Goal: Information Seeking & Learning: Get advice/opinions

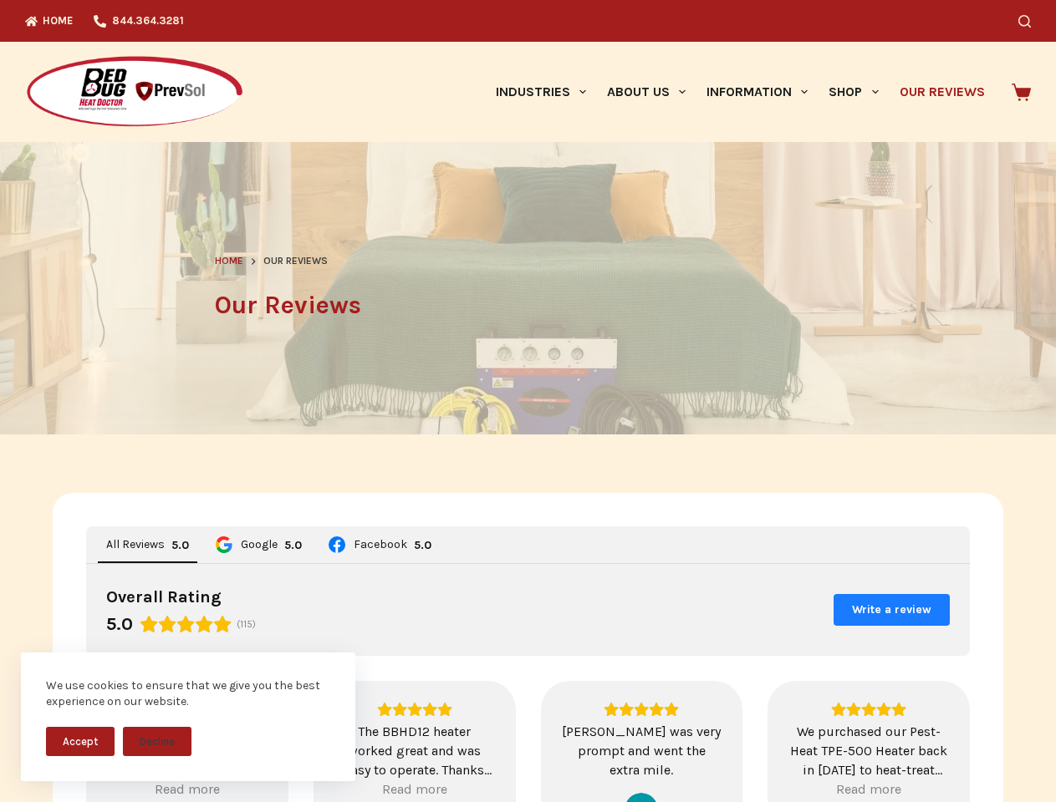
click at [527, 401] on header "Home Our Reviews Our Reviews" at bounding box center [528, 288] width 627 height 293
click at [80, 741] on button "Accept" at bounding box center [80, 741] width 69 height 29
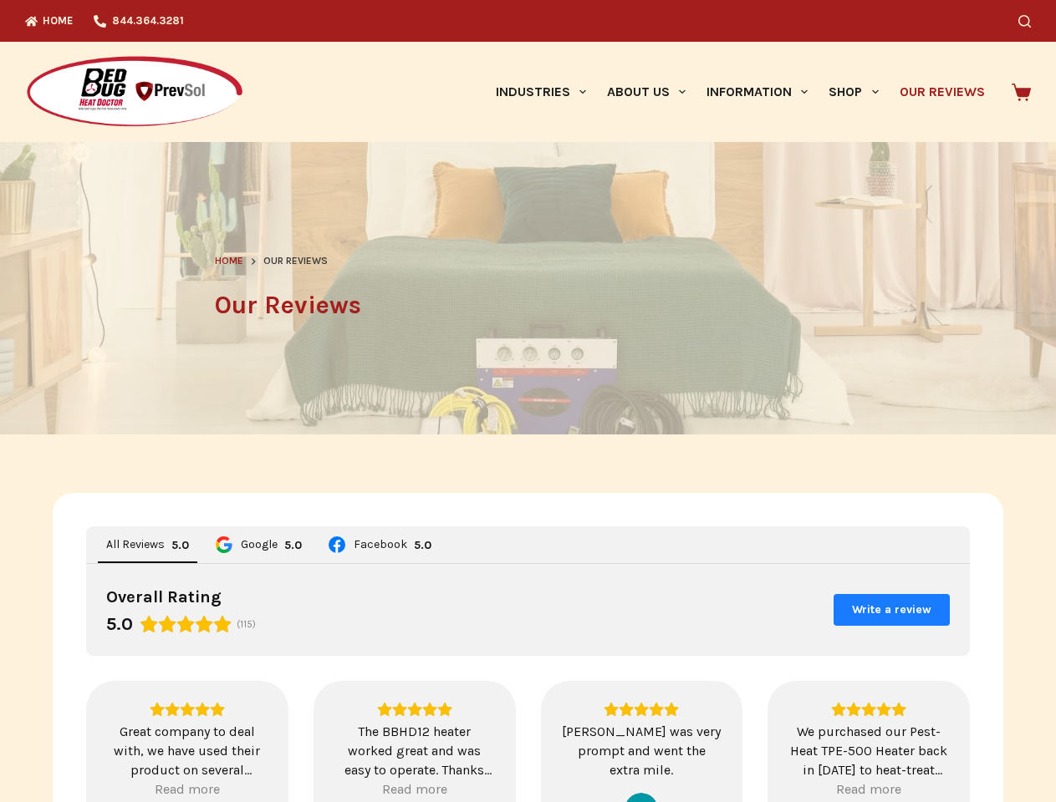
click at [157, 741] on div "Great company to deal with, we have used their product on several apartments wi…" at bounding box center [187, 751] width 160 height 58
click at [1031, 21] on icon "Search" at bounding box center [1024, 21] width 13 height 13
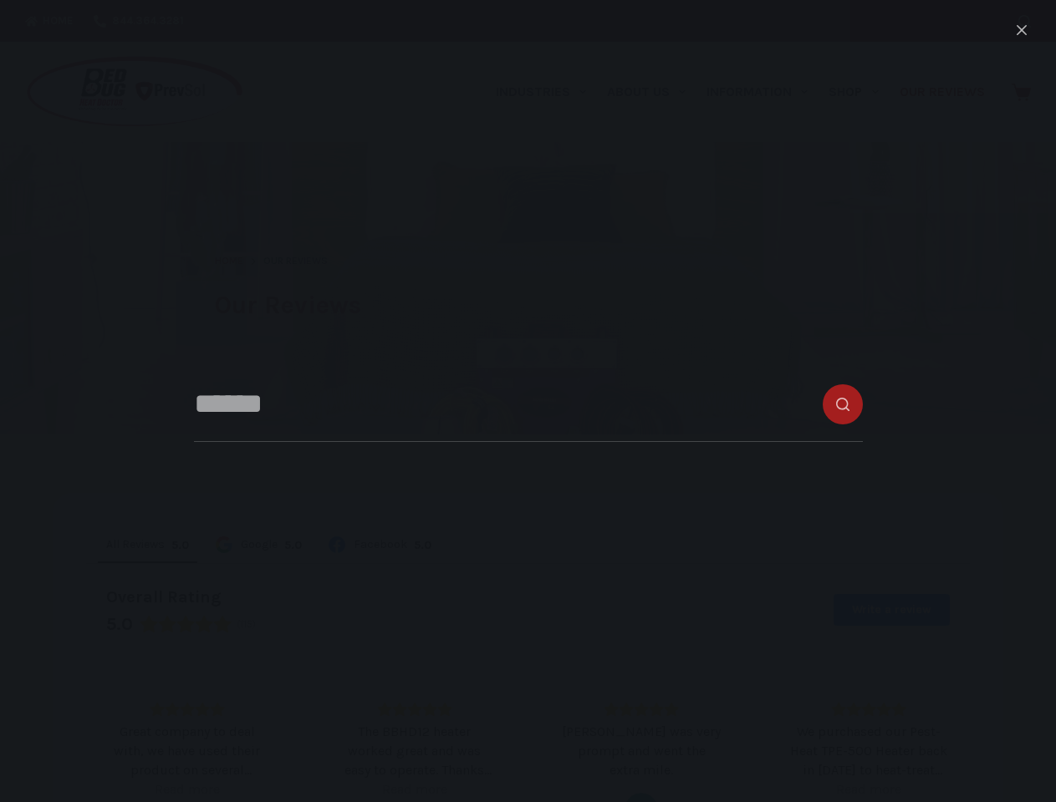
click at [547, 92] on link "Industries" at bounding box center [540, 92] width 111 height 100
click at [653, 92] on link "About Us" at bounding box center [645, 92] width 99 height 100
click at [764, 92] on link "Information" at bounding box center [757, 92] width 122 height 100
click at [860, 92] on link "Shop" at bounding box center [853, 92] width 70 height 100
click at [528, 648] on div "Overall Rating 5.0 (115) Write a review" at bounding box center [528, 610] width 884 height 92
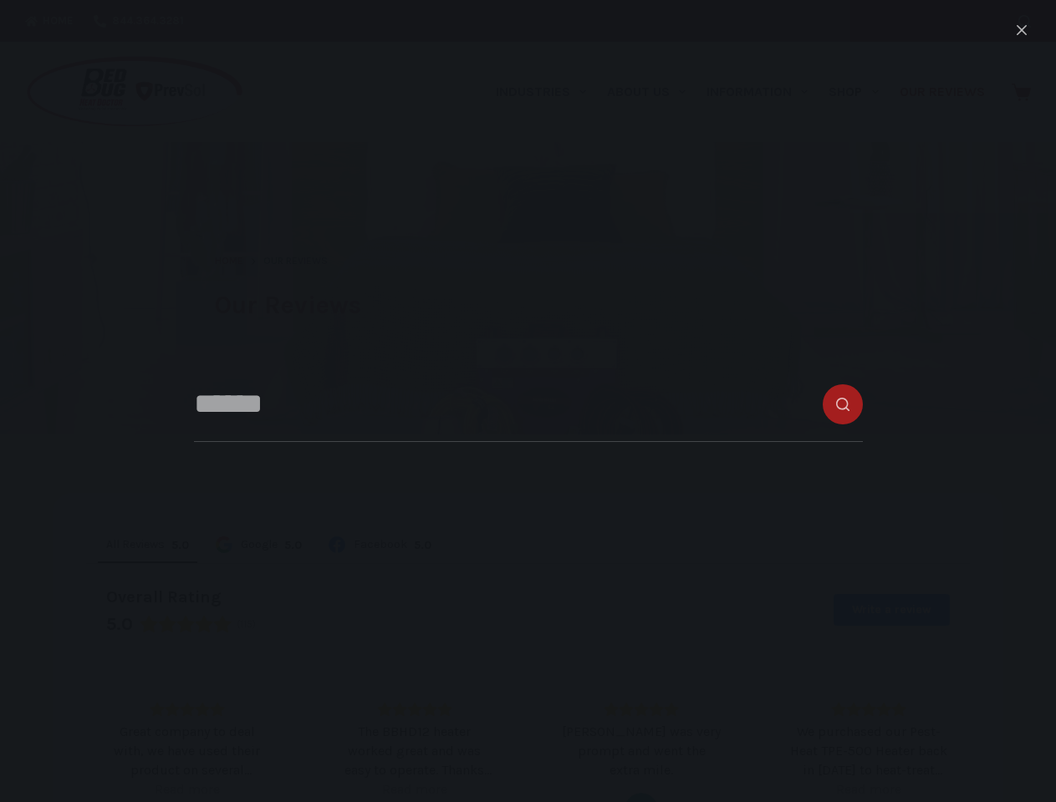
click at [141, 545] on span "All Reviews" at bounding box center [135, 545] width 59 height 12
